Goal: Transaction & Acquisition: Purchase product/service

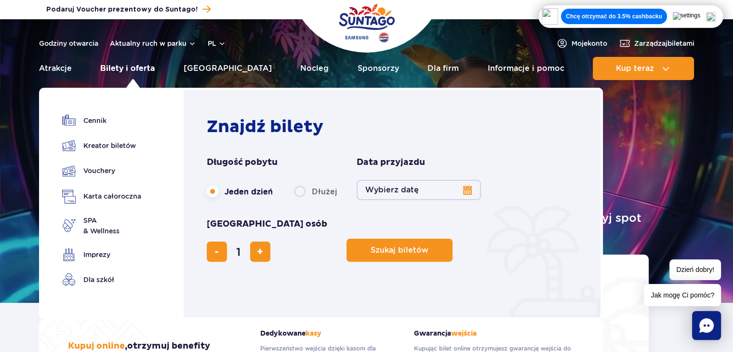
click at [149, 66] on link "Bilety i oferta" at bounding box center [127, 68] width 54 height 23
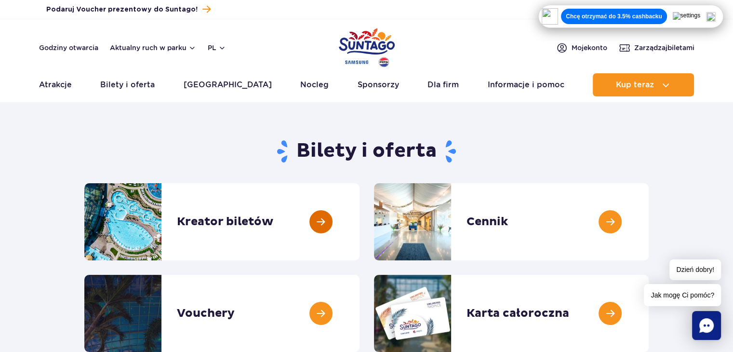
click at [359, 226] on link at bounding box center [359, 221] width 0 height 77
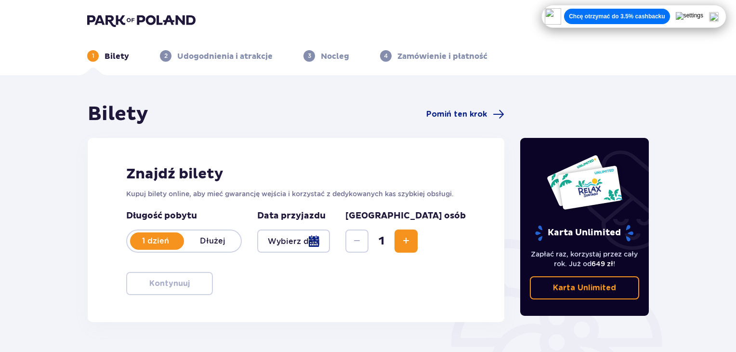
click at [330, 239] on div at bounding box center [293, 240] width 73 height 23
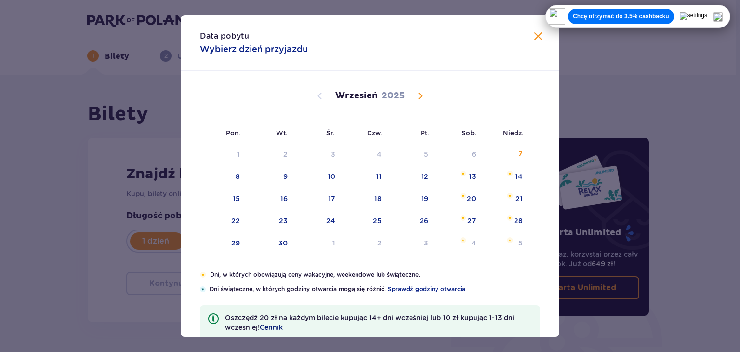
click at [279, 328] on span "Cennik" at bounding box center [271, 327] width 23 height 10
click at [539, 41] on span at bounding box center [538, 37] width 12 height 12
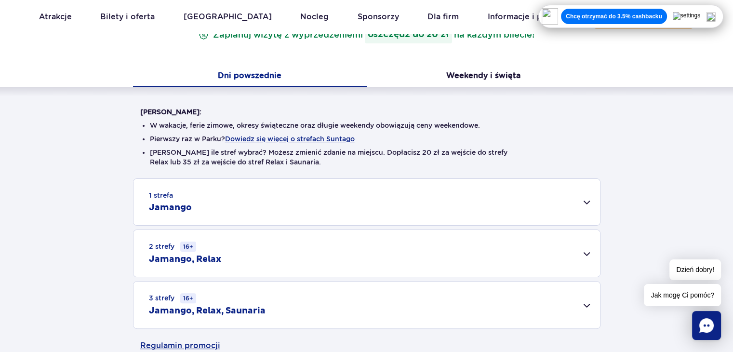
scroll to position [165, 0]
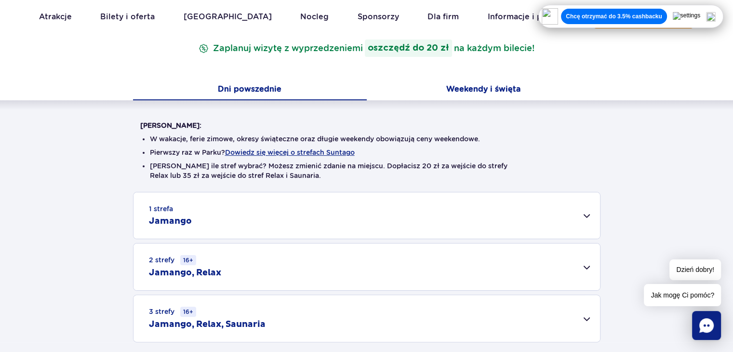
click at [479, 85] on button "Weekendy i święta" at bounding box center [484, 90] width 234 height 20
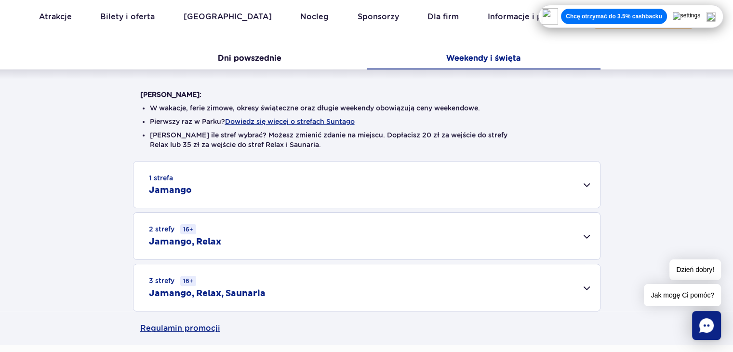
scroll to position [191, 0]
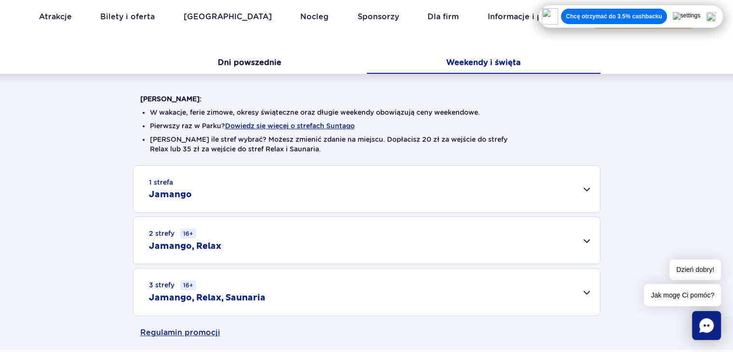
click at [585, 179] on div "1 strefa Jamango" at bounding box center [366, 189] width 466 height 46
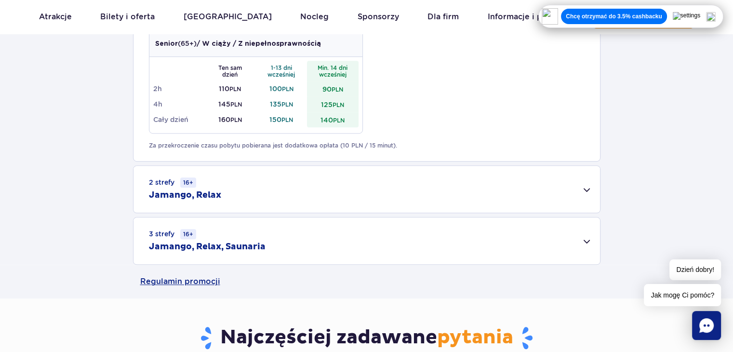
scroll to position [602, 0]
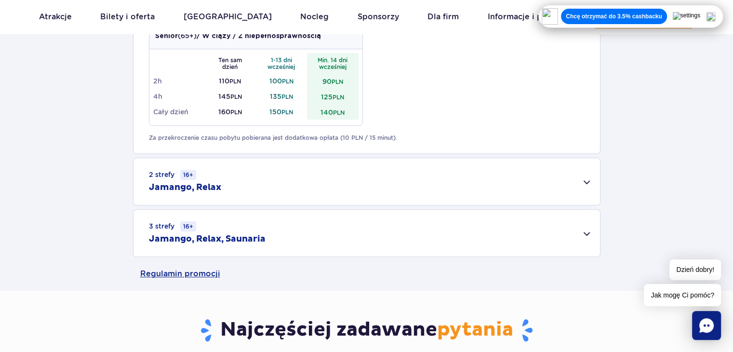
click at [584, 185] on div "2 strefy 16+ Jamango, Relax" at bounding box center [366, 181] width 466 height 47
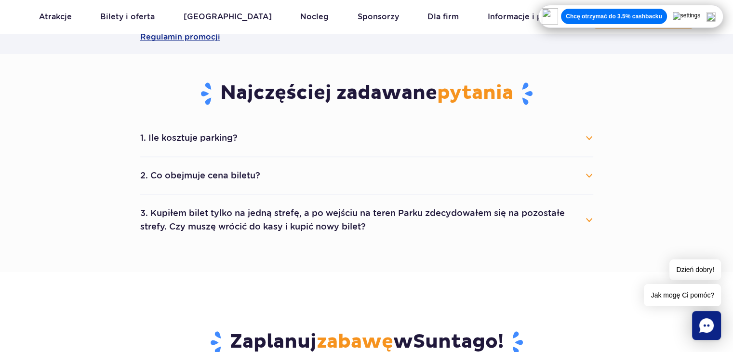
scroll to position [992, 0]
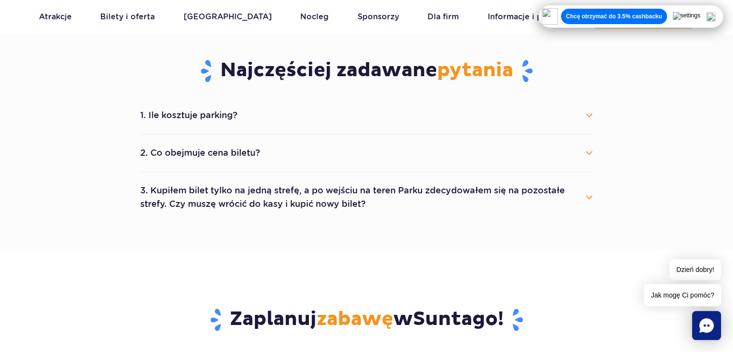
click at [590, 151] on button "2. Co obejmuje cena biletu?" at bounding box center [366, 152] width 453 height 21
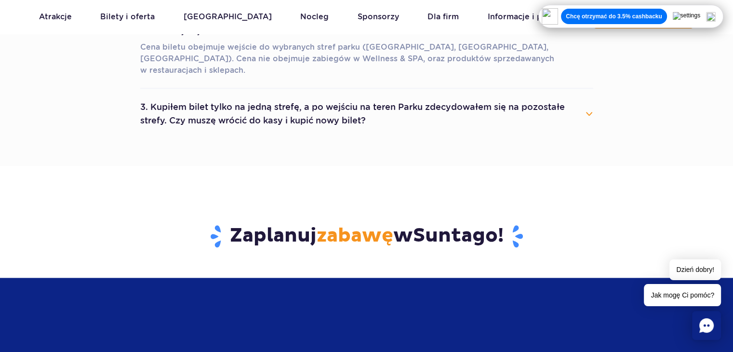
scroll to position [1112, 0]
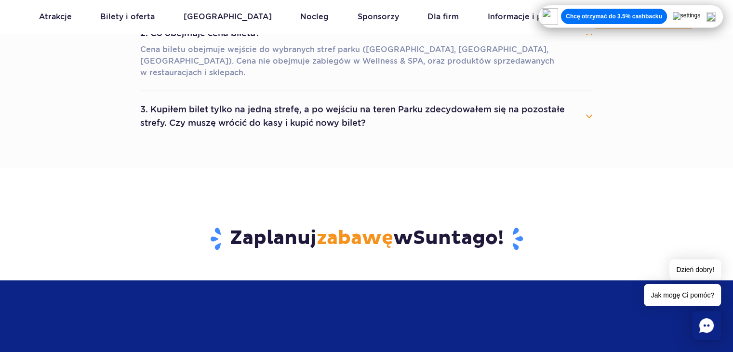
click at [587, 105] on button "3. Kupiłem bilet tylko na jedną strefę, a po wejściu na teren Parku zdecydowałe…" at bounding box center [366, 116] width 453 height 35
